Goal: Information Seeking & Learning: Learn about a topic

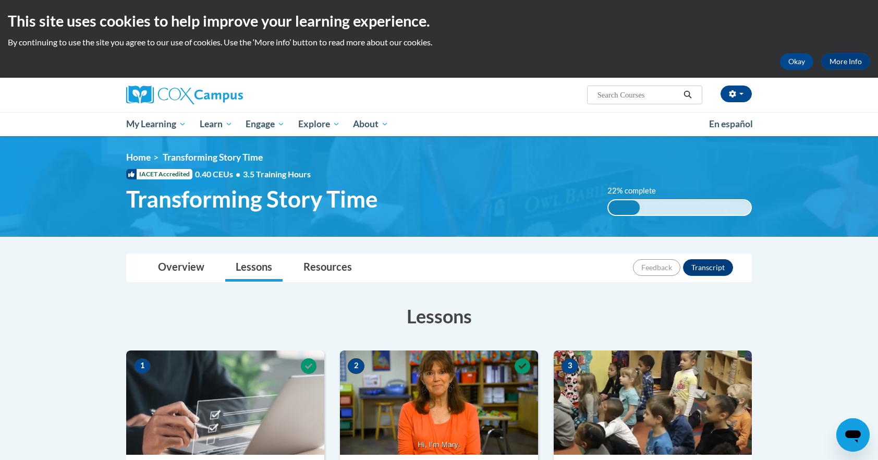
click at [479, 402] on img at bounding box center [439, 402] width 198 height 104
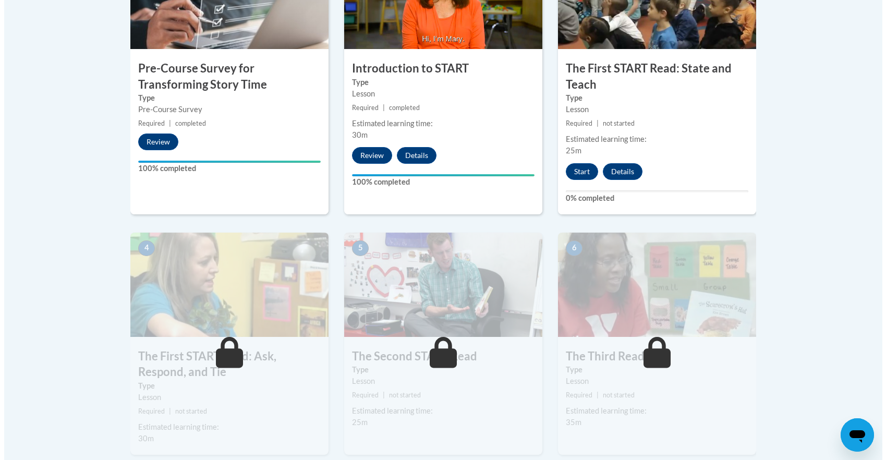
scroll to position [396, 0]
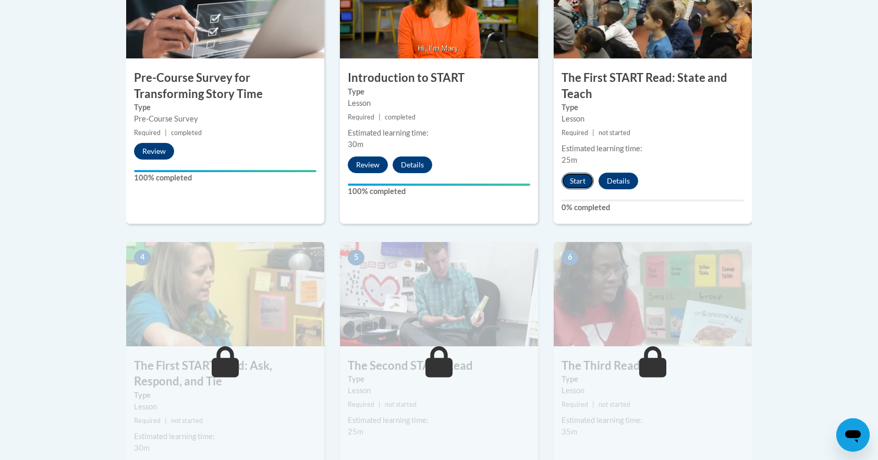
click at [579, 180] on button "Start" at bounding box center [578, 181] width 32 height 17
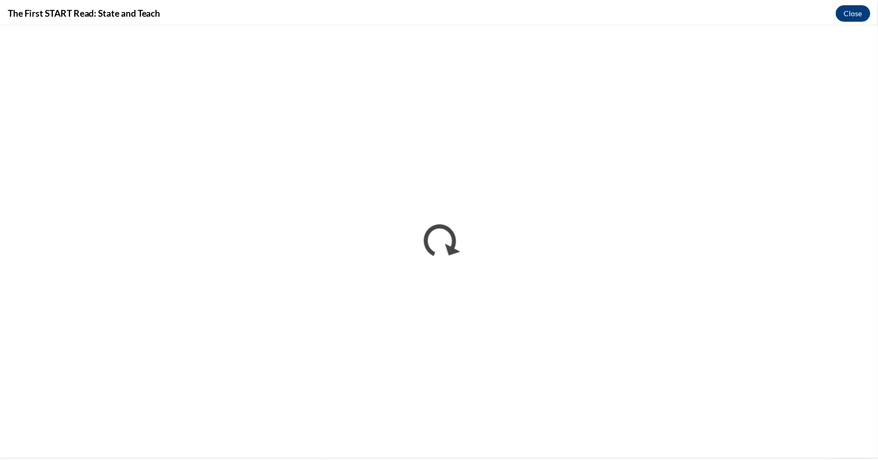
scroll to position [0, 0]
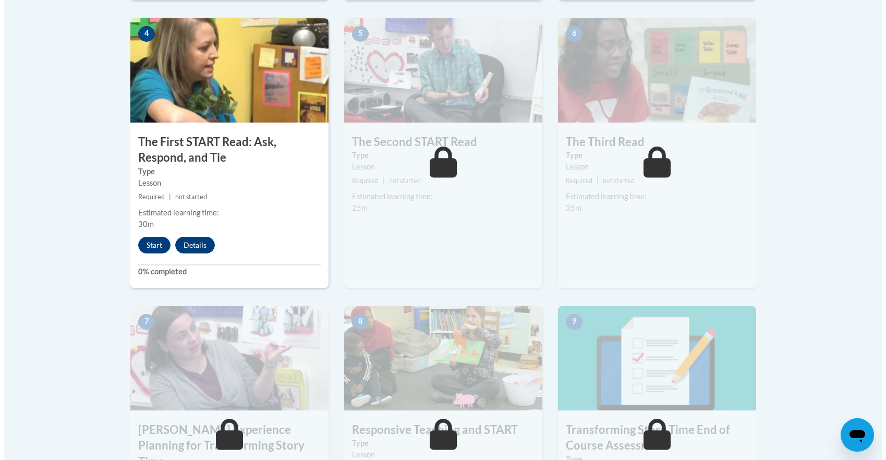
scroll to position [626, 0]
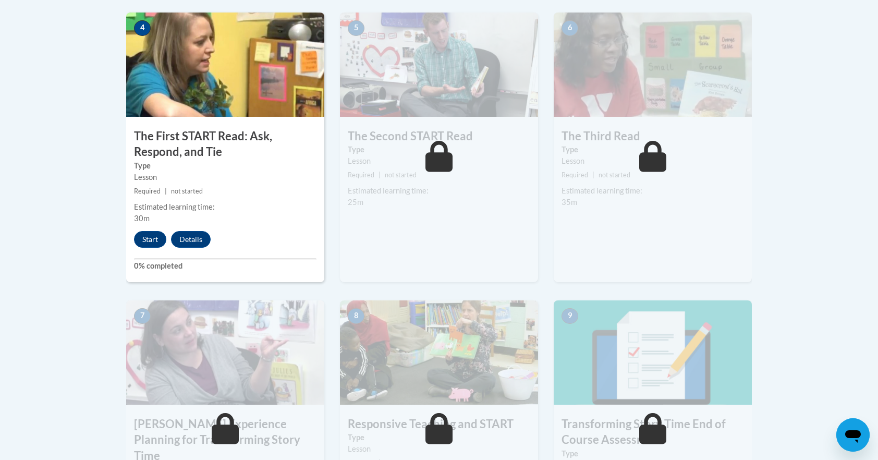
click at [95, 208] on body "This site uses cookies to help improve your learning experience. By continuing …" at bounding box center [439, 90] width 878 height 1432
click at [148, 238] on button "Start" at bounding box center [150, 239] width 32 height 17
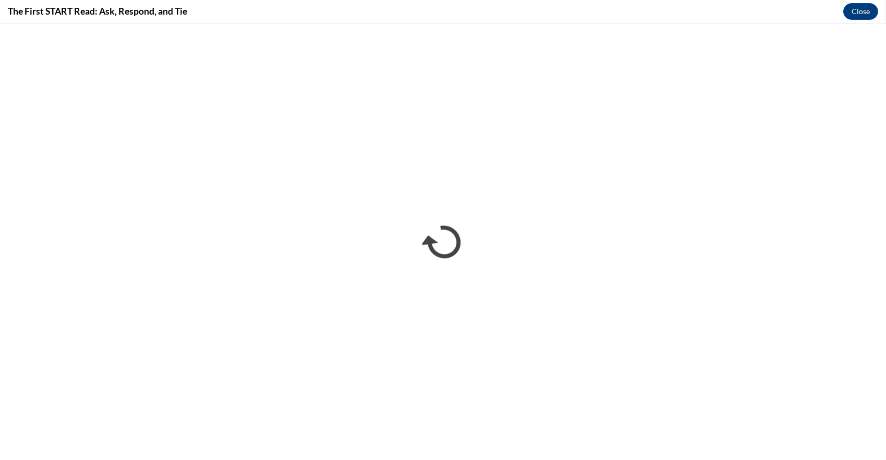
scroll to position [0, 0]
